Goal: Transaction & Acquisition: Download file/media

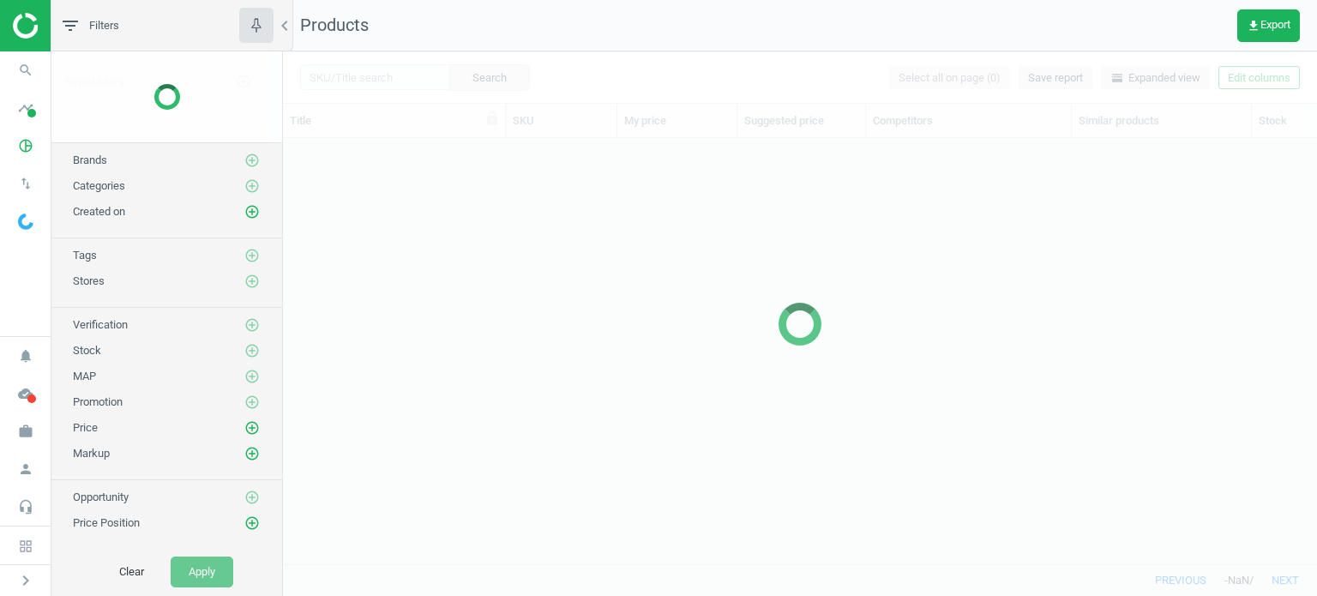
scroll to position [400, 1020]
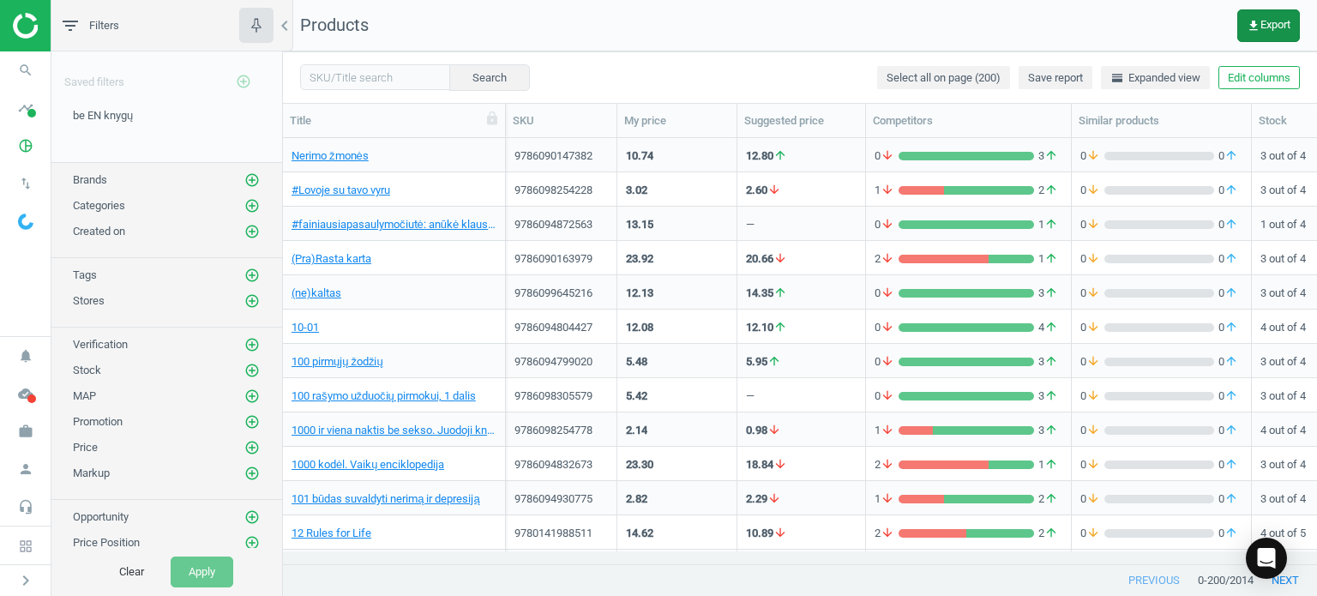
click at [1255, 25] on icon "get_app" at bounding box center [1254, 26] width 14 height 14
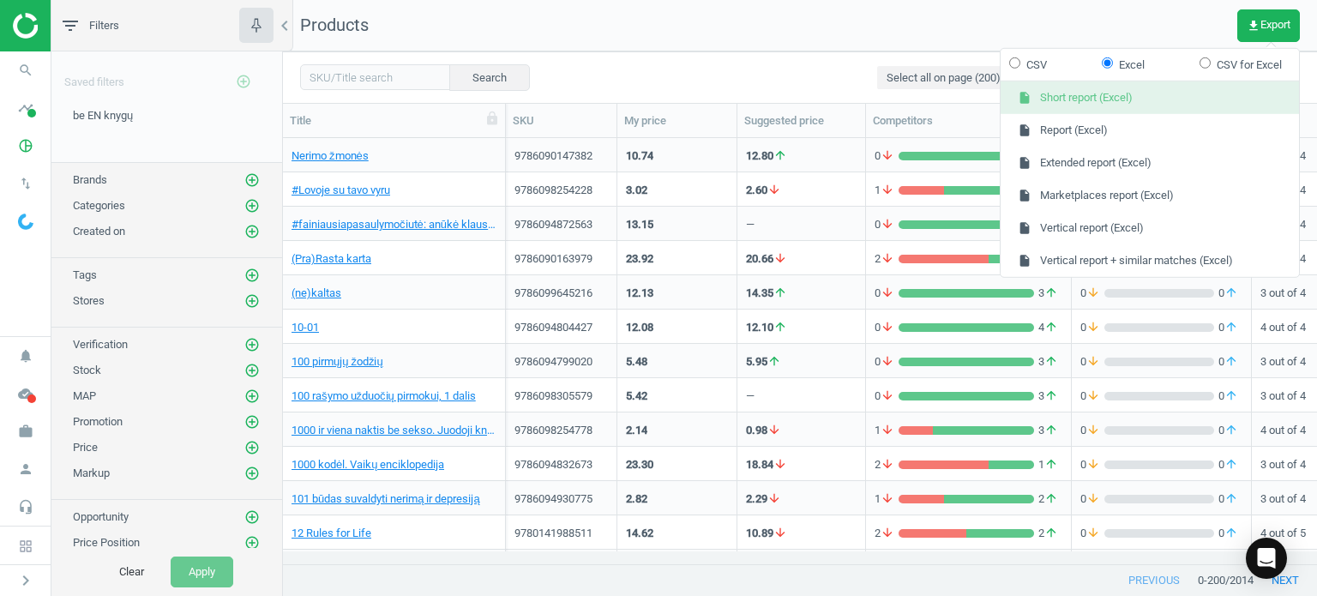
click at [1095, 99] on button "insert_drive_file Short report (Excel)" at bounding box center [1150, 97] width 298 height 33
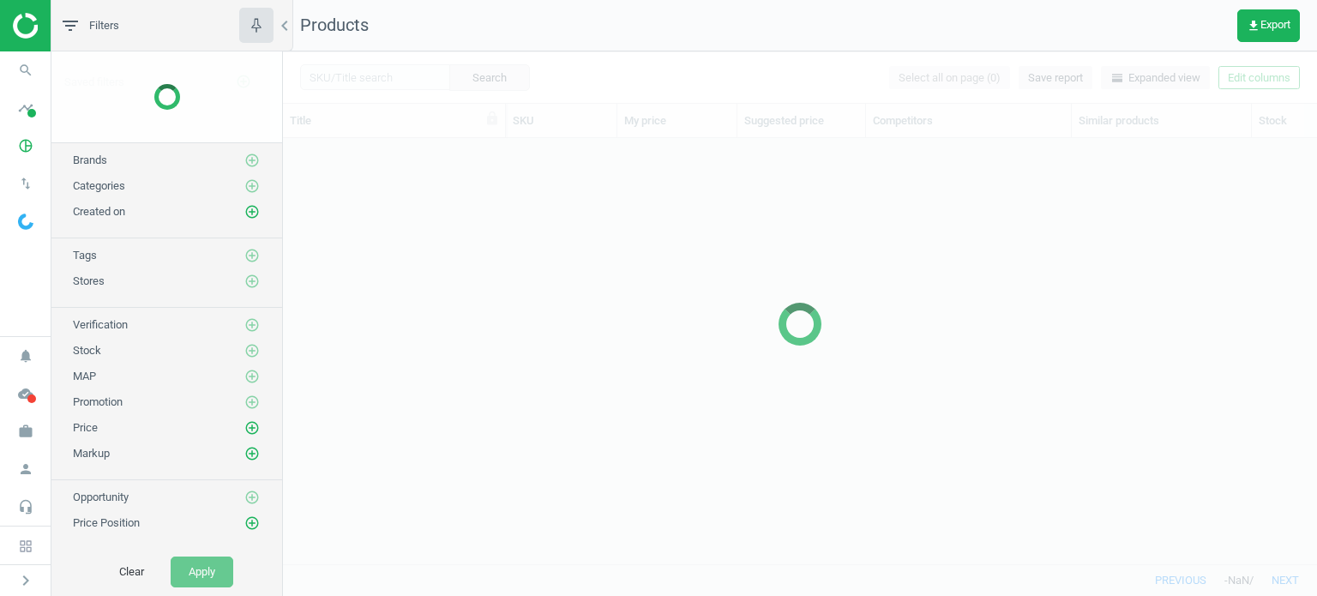
scroll to position [400, 1020]
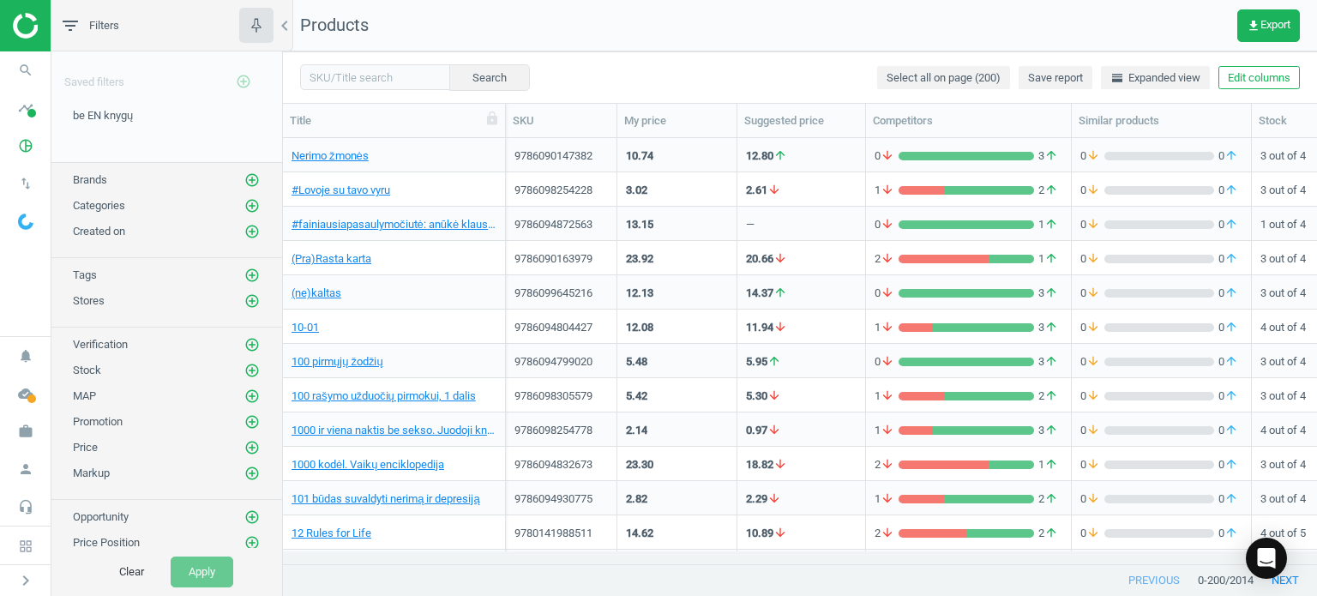
click at [1235, 24] on nav "Products get_app Export" at bounding box center [800, 25] width 1034 height 51
click at [1241, 21] on button "get_app Export" at bounding box center [1268, 25] width 63 height 33
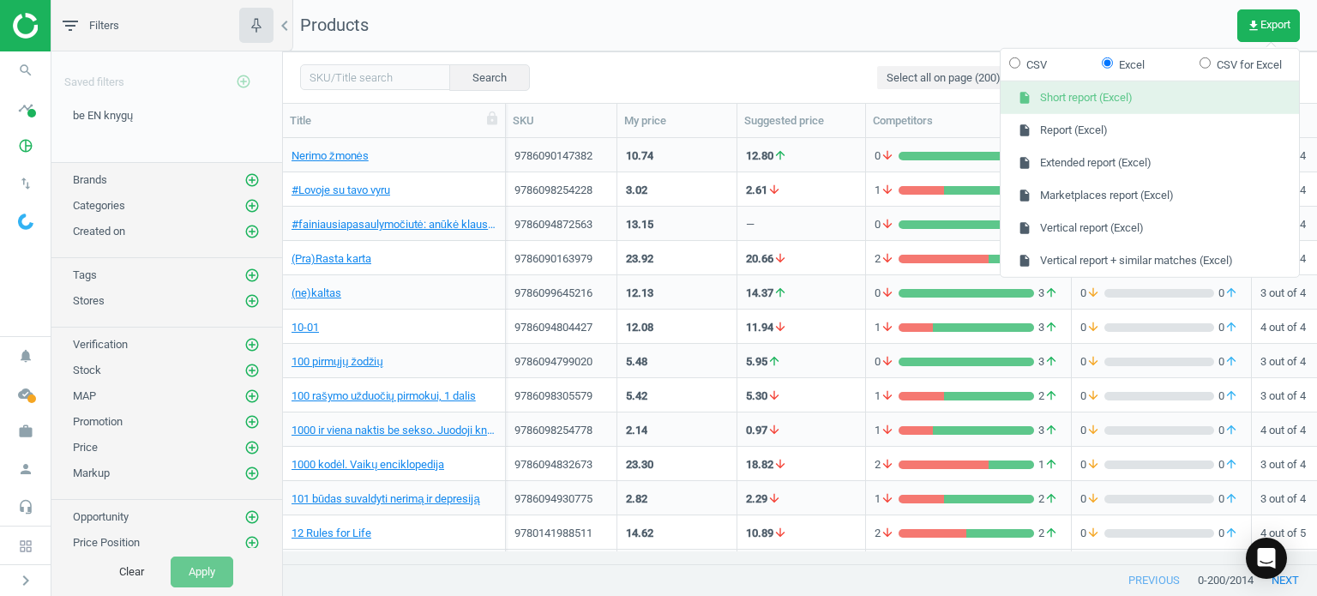
click at [1108, 100] on button "insert_drive_file Short report (Excel)" at bounding box center [1150, 97] width 298 height 33
